Goal: Obtain resource: Obtain resource

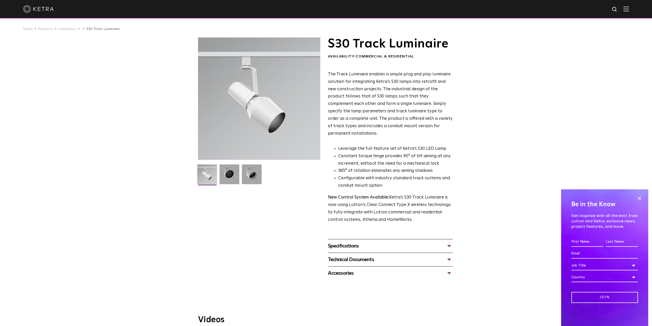
click at [350, 239] on div "Specifications LUMEN OUTPUTS 1100 HOUSING COLORS White, Black BEAM ANGLES 15°, …" at bounding box center [390, 246] width 125 height 14
click at [347, 242] on div "Specifications" at bounding box center [390, 246] width 125 height 8
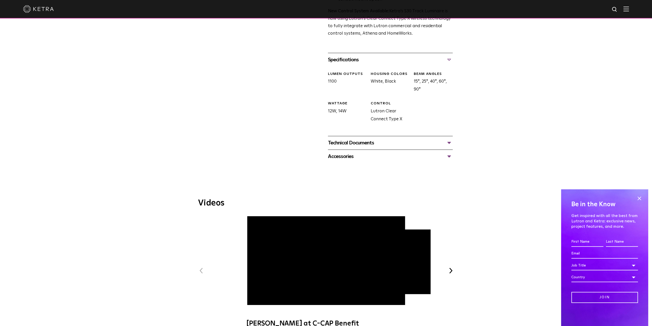
scroll to position [128, 0]
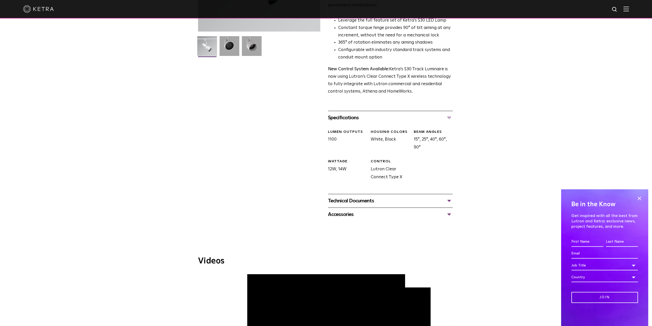
click at [345, 196] on div "Technical Documents" at bounding box center [390, 200] width 125 height 8
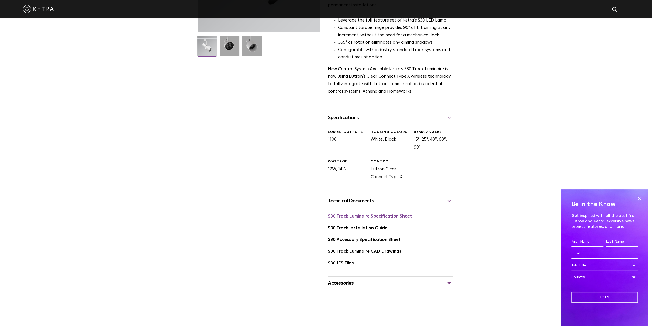
click at [380, 214] on link "S30 Track Luminaire Specification Sheet" at bounding box center [370, 216] width 84 height 4
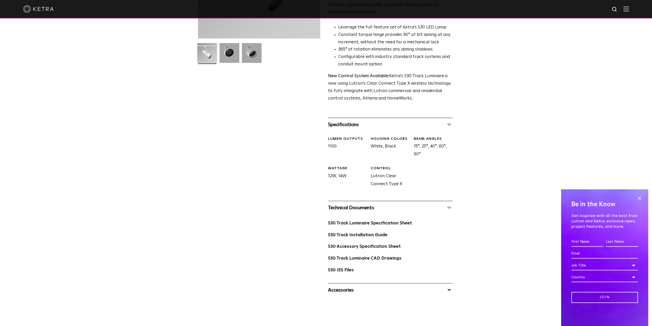
scroll to position [0, 0]
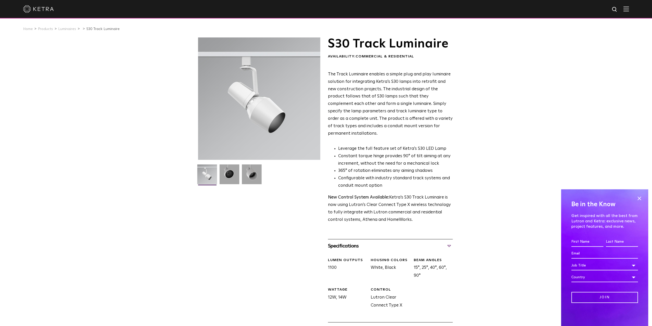
click at [617, 11] on img at bounding box center [614, 9] width 6 height 6
type input "l4r"
click at [598, 6] on button "Search" at bounding box center [602, 10] width 8 height 8
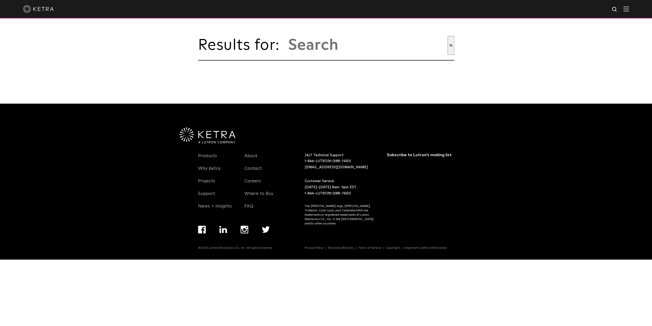
type input "l4r"
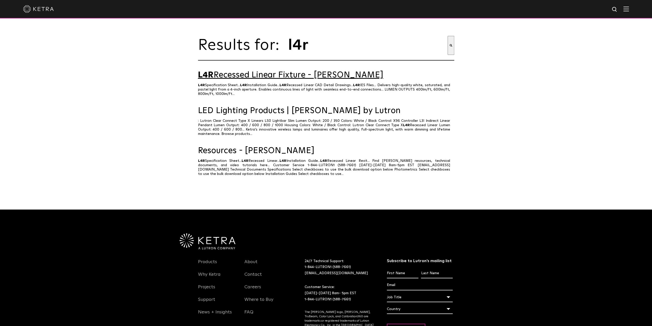
click at [286, 80] on link "L4R Recessed Linear Fixture - [PERSON_NAME]" at bounding box center [326, 75] width 256 height 9
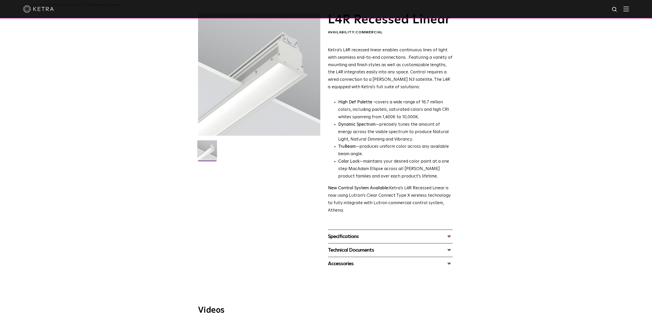
scroll to position [77, 0]
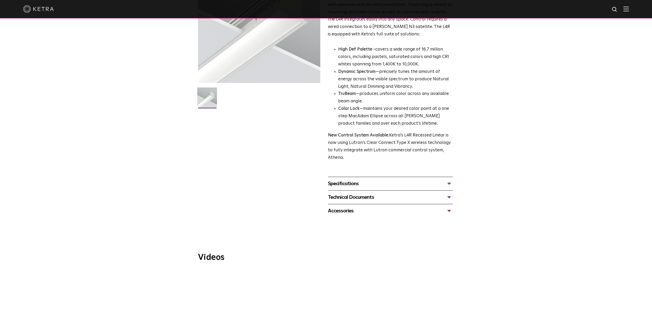
click at [353, 195] on div "Technical Documents" at bounding box center [390, 197] width 125 height 8
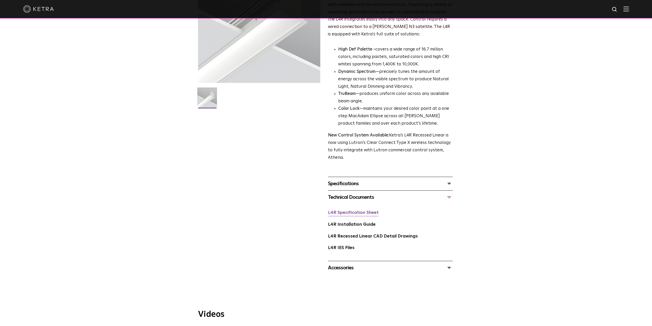
click at [361, 213] on link "L4R Specification Sheet" at bounding box center [353, 212] width 51 height 4
click at [350, 224] on link "L4R Installation Guide" at bounding box center [352, 224] width 48 height 4
